Goal: Task Accomplishment & Management: Use online tool/utility

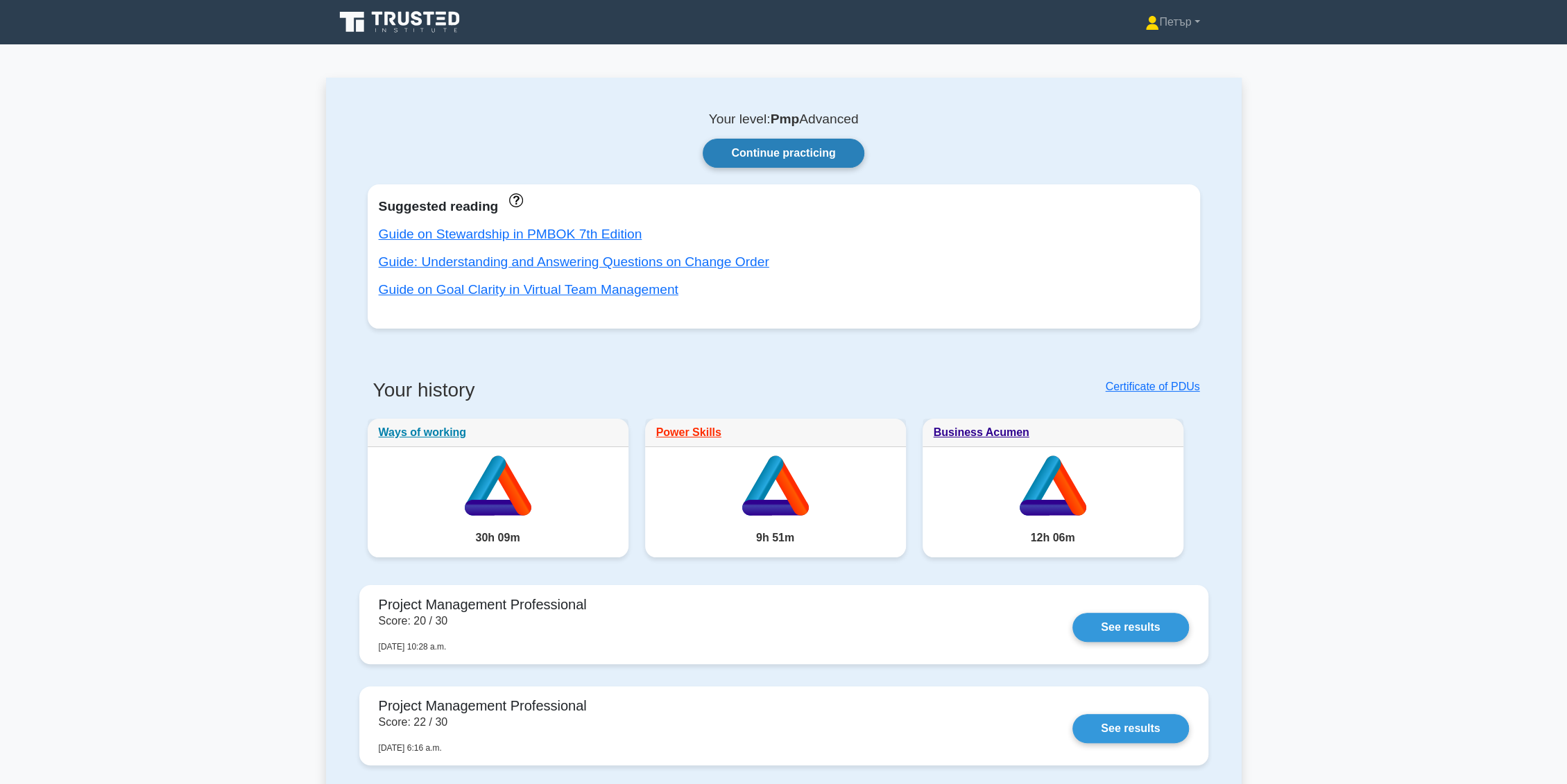
click at [816, 157] on link "Continue practicing" at bounding box center [783, 153] width 161 height 29
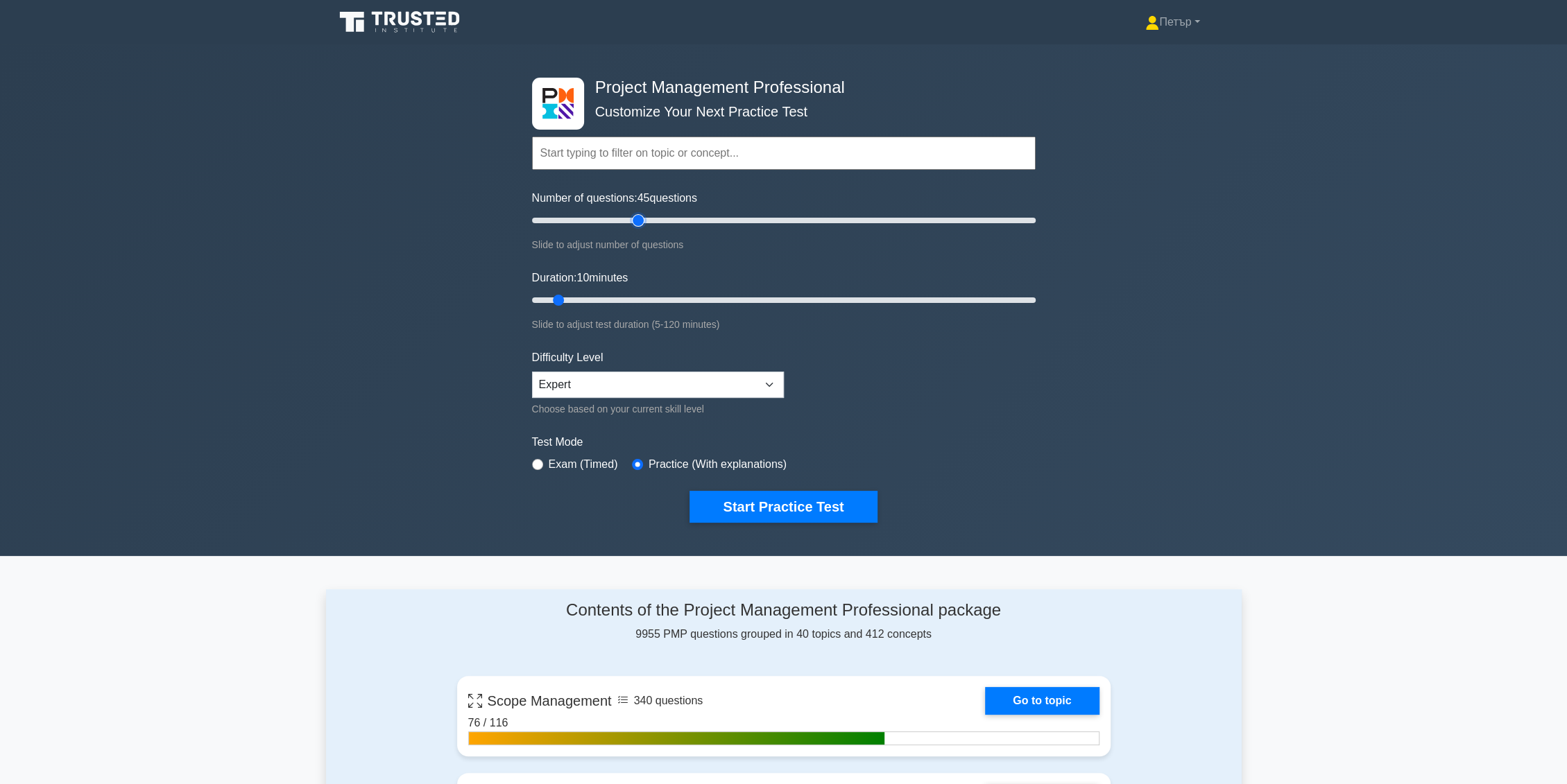
click at [639, 212] on input "Number of questions: 45 questions" at bounding box center [784, 220] width 504 height 17
click at [618, 220] on input "Number of questions: 35 questions" at bounding box center [784, 220] width 504 height 17
click at [610, 220] on input "Number of questions: 35 questions" at bounding box center [784, 220] width 504 height 17
click at [606, 220] on input "Number of questions: 35 questions" at bounding box center [784, 220] width 504 height 17
type input "30"
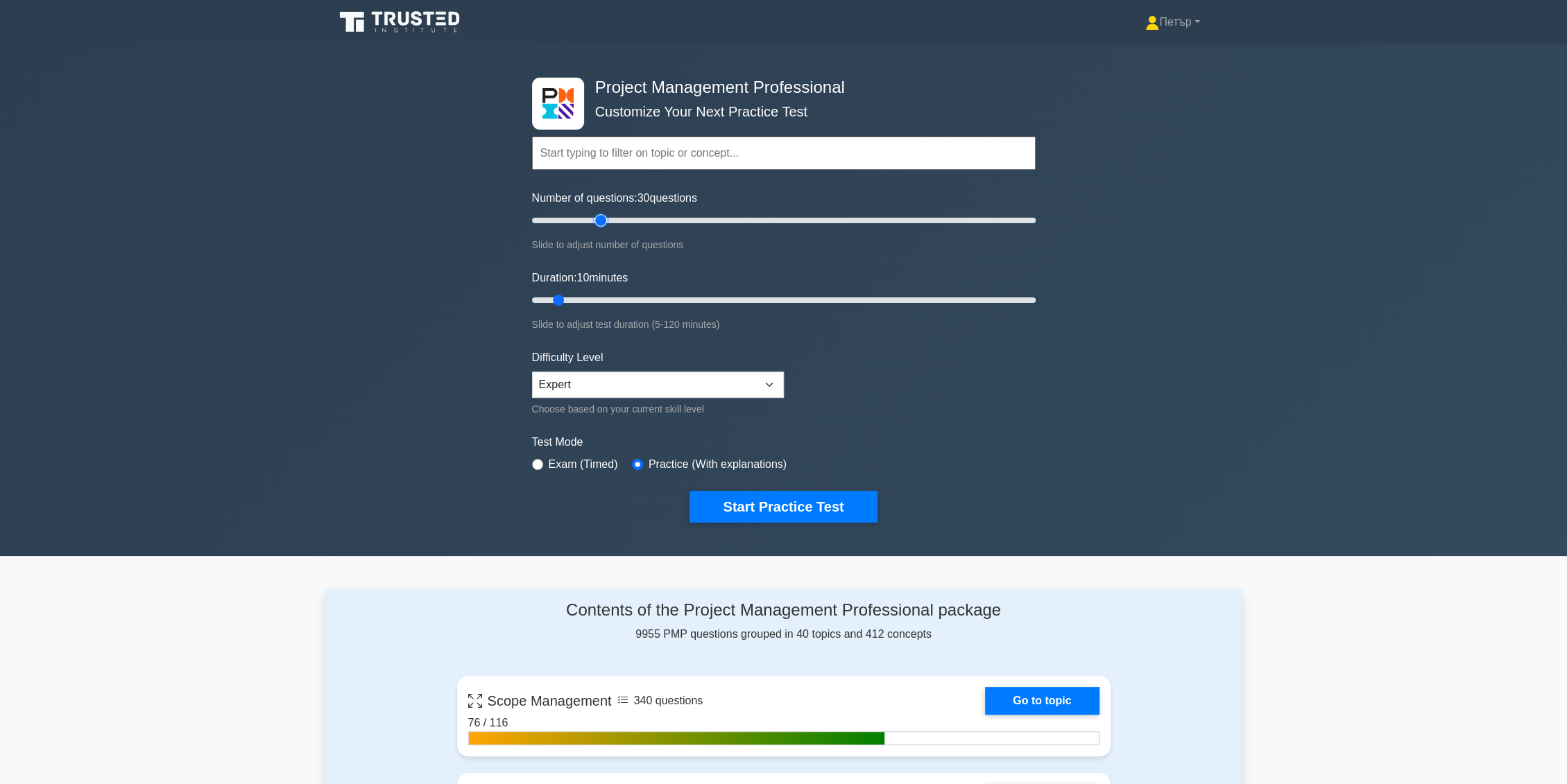
click at [602, 219] on input "Number of questions: 30 questions" at bounding box center [784, 220] width 504 height 17
type input "120"
click at [1031, 297] on input "Duration: 120 minutes" at bounding box center [784, 300] width 504 height 17
click at [807, 504] on button "Start Practice Test" at bounding box center [783, 507] width 187 height 32
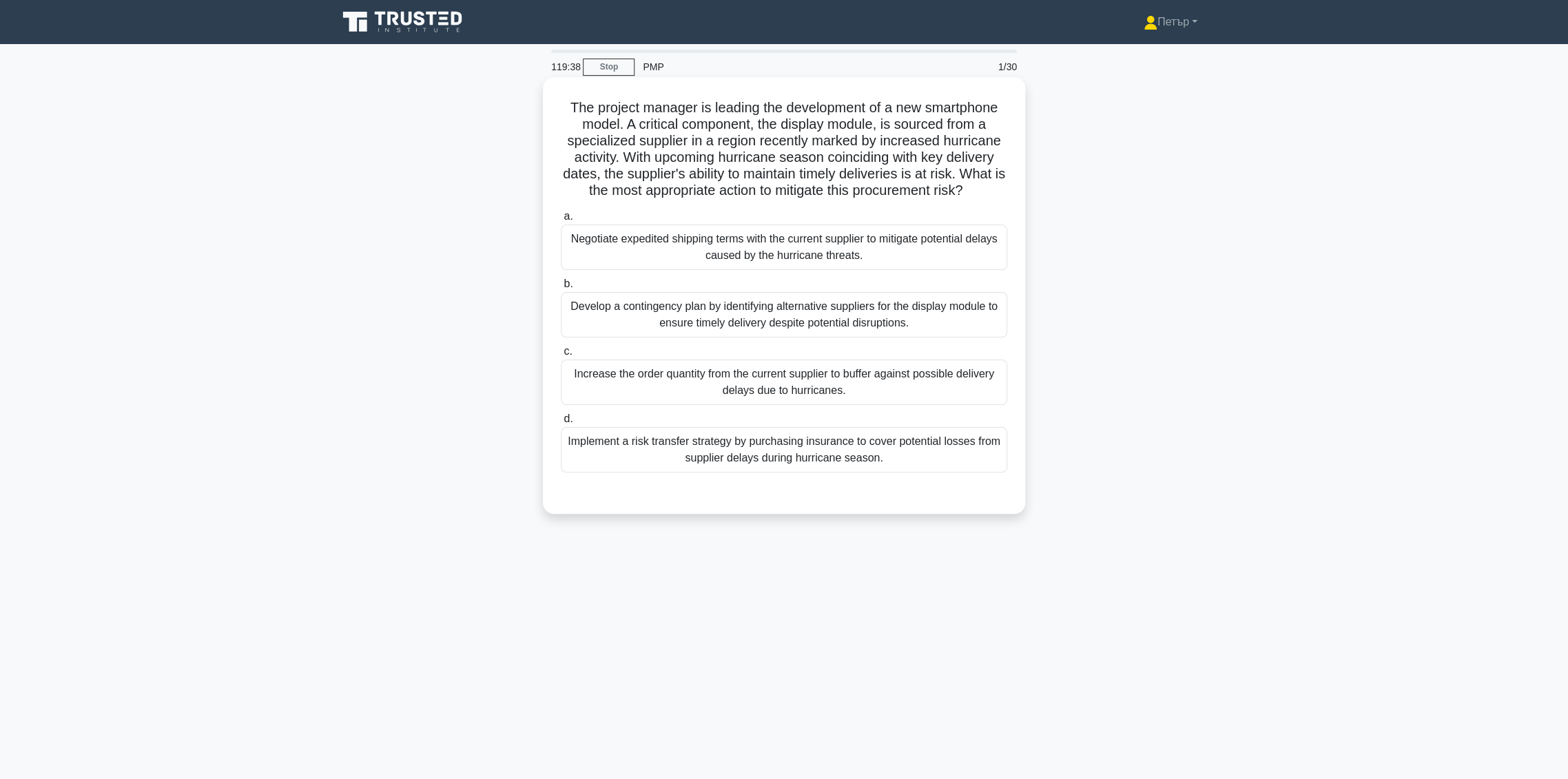
click at [780, 304] on div "Develop a contingency plan by identifying alternative suppliers for the display…" at bounding box center [784, 315] width 447 height 46
click at [561, 289] on input "b. Develop a contingency plan by identifying alternative suppliers for the disp…" at bounding box center [561, 284] width 0 height 9
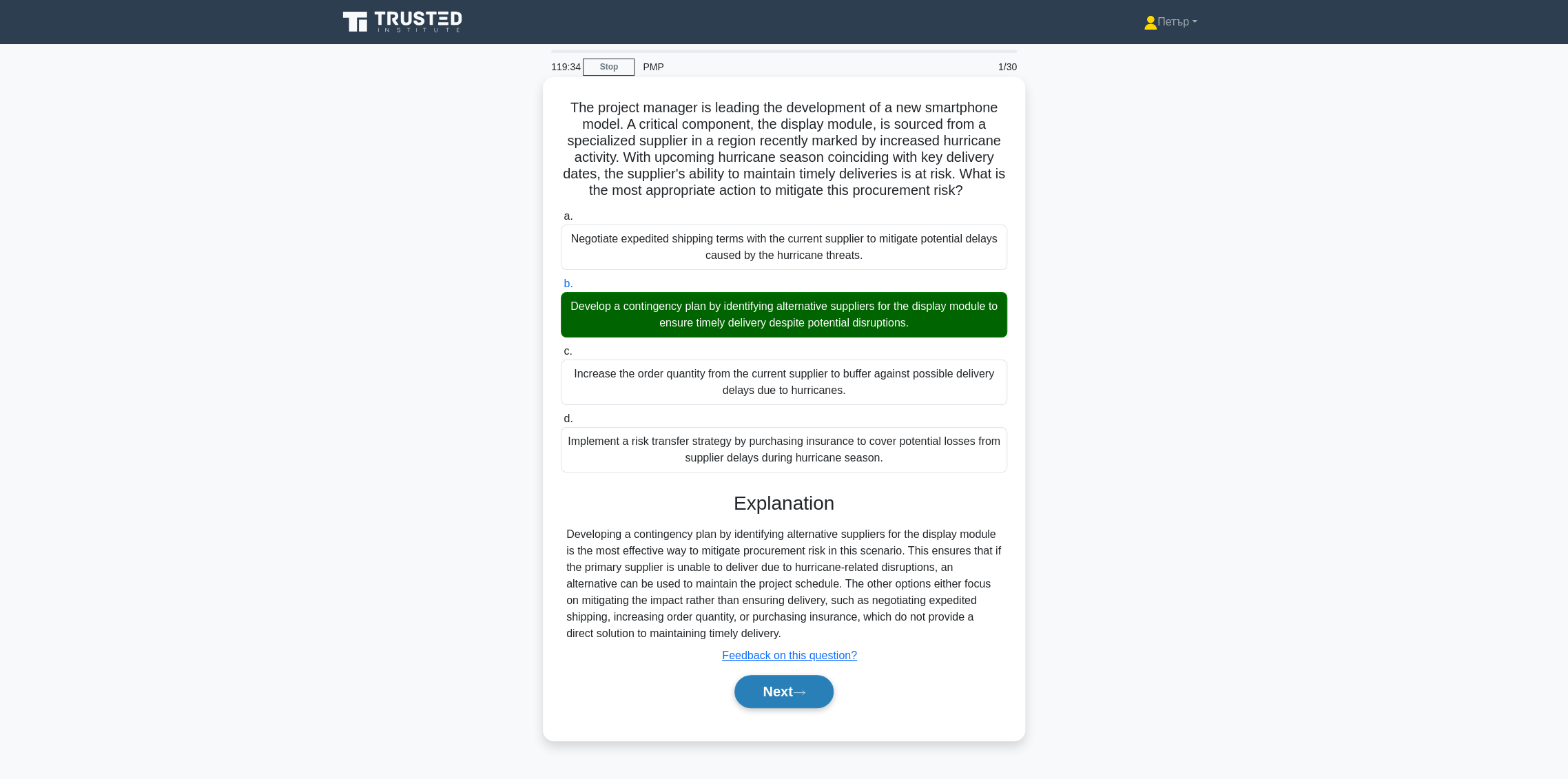
click at [825, 699] on button "Next" at bounding box center [784, 692] width 99 height 33
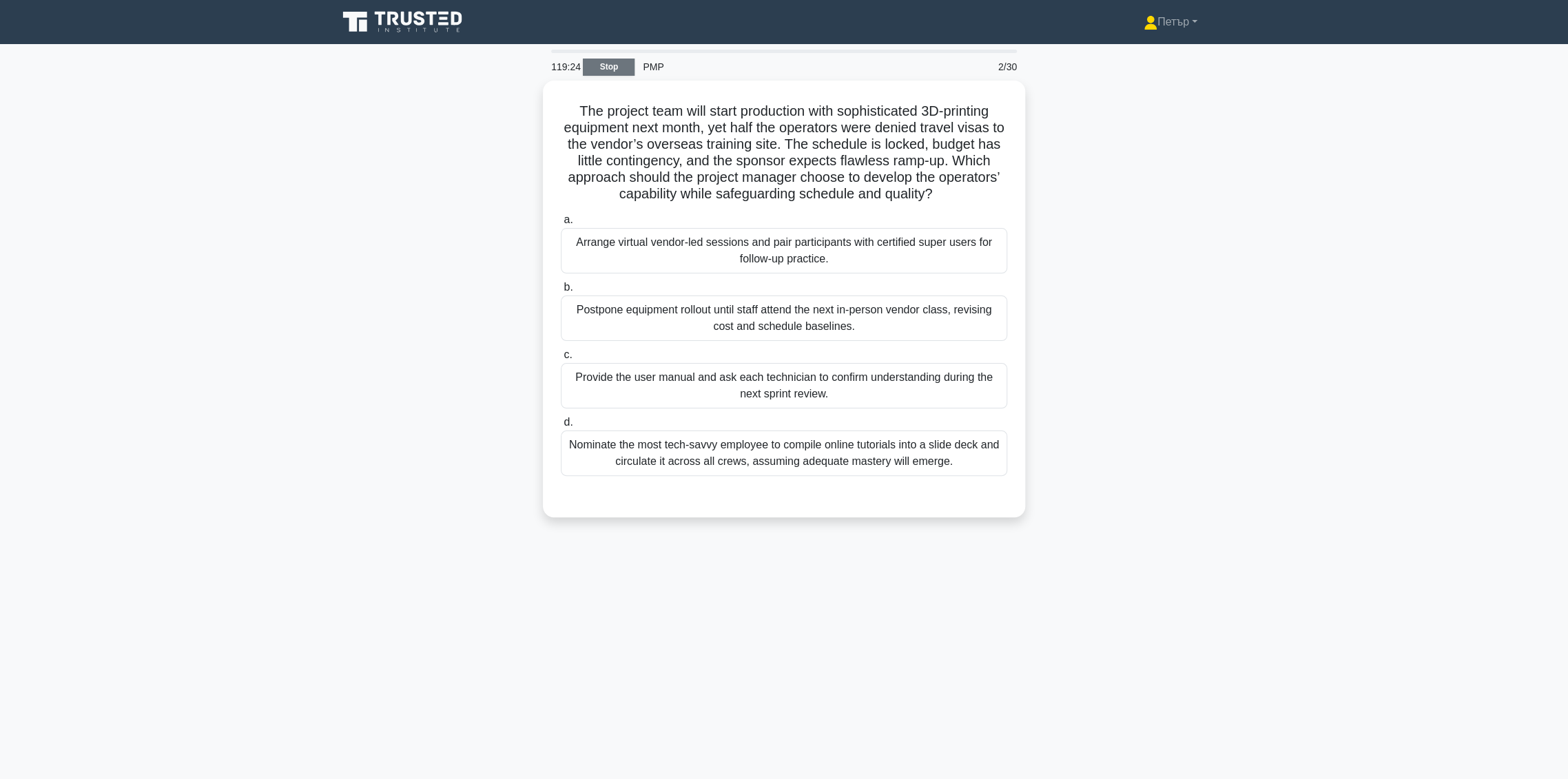
click at [612, 62] on link "Stop" at bounding box center [608, 67] width 51 height 17
